Goal: Obtain resource: Obtain resource

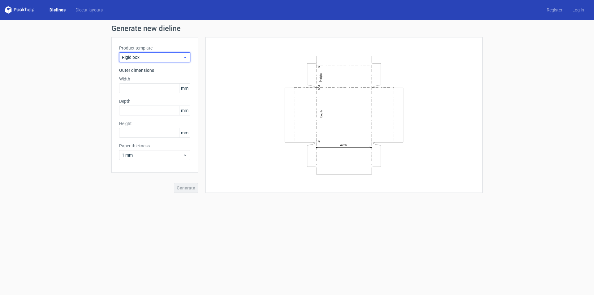
click at [165, 57] on span "Rigid box" at bounding box center [152, 57] width 61 height 6
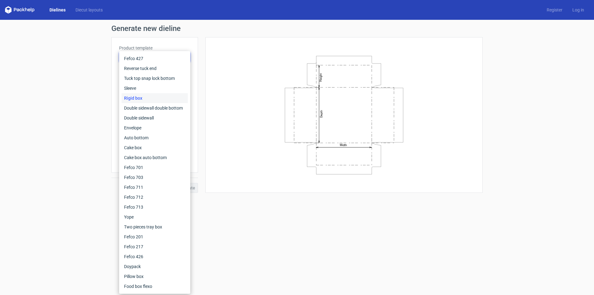
click at [28, 86] on div "Generate new dieline Product template Rigid box Outer dimensions Width mm Depth…" at bounding box center [297, 109] width 594 height 178
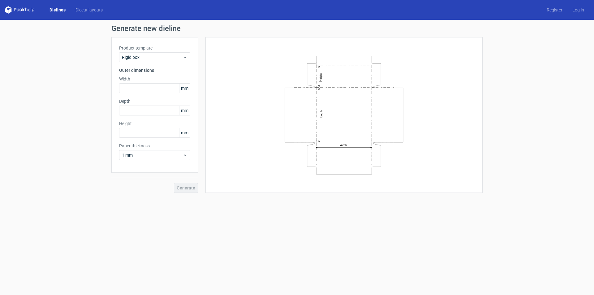
click at [39, 84] on div "Generate new dieline Product template Rigid box Outer dimensions Width mm Depth…" at bounding box center [297, 109] width 594 height 178
click at [144, 60] on div "Rigid box" at bounding box center [154, 57] width 71 height 10
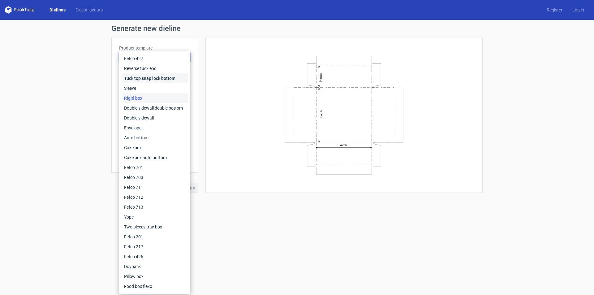
click at [146, 76] on div "Tuck top snap lock bottom" at bounding box center [155, 78] width 66 height 10
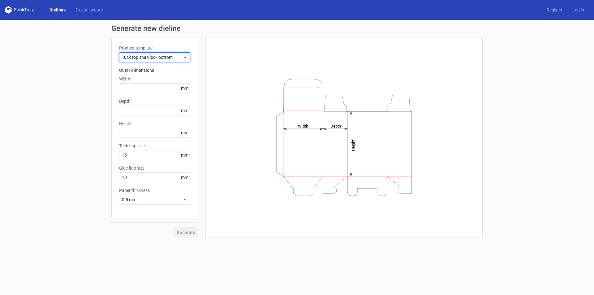
click at [155, 56] on span "Tuck top snap lock bottom" at bounding box center [152, 57] width 61 height 6
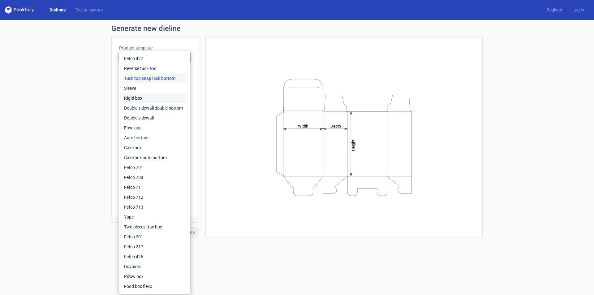
click at [133, 98] on div "Rigid box" at bounding box center [155, 98] width 66 height 10
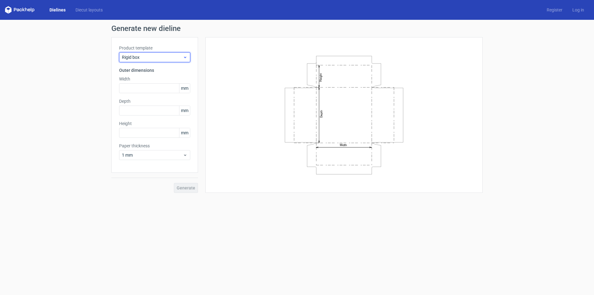
click at [155, 54] on span "Rigid box" at bounding box center [152, 57] width 61 height 6
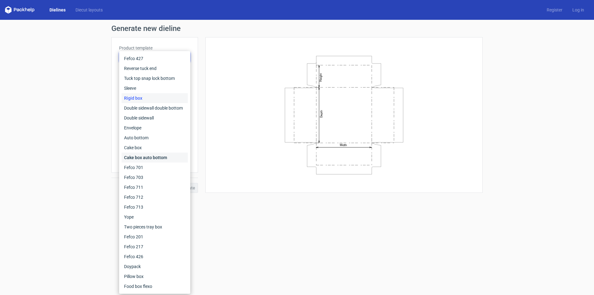
click at [143, 158] on div "Cake box auto bottom" at bounding box center [155, 158] width 66 height 10
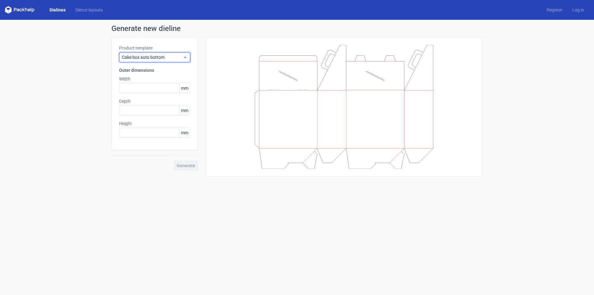
click at [155, 57] on span "Cake box auto bottom" at bounding box center [152, 57] width 61 height 6
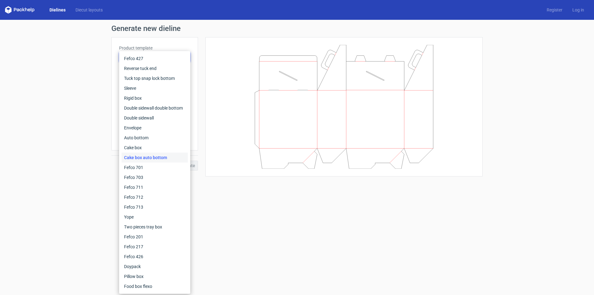
click at [244, 214] on form "Generate new dieline Product template Cake box auto bottom Outer dimensions Wid…" at bounding box center [297, 157] width 594 height 275
